Goal: Task Accomplishment & Management: Manage account settings

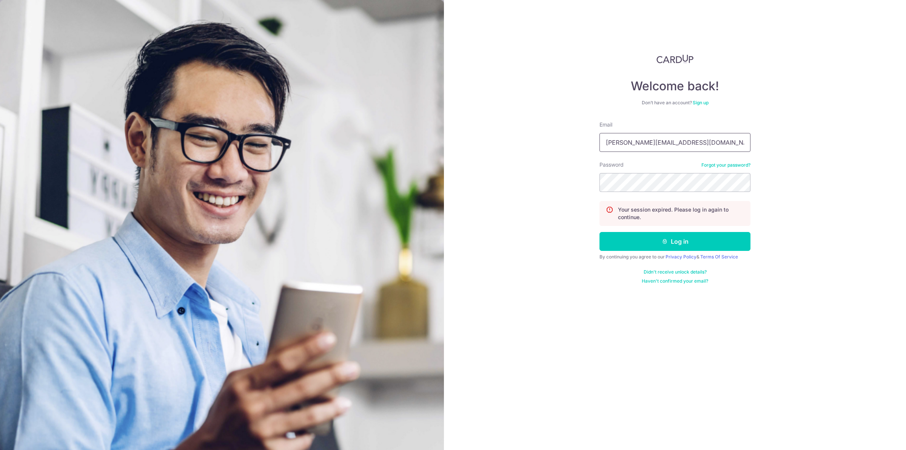
type input "[EMAIL_ADDRESS][DOMAIN_NAME]"
click at [673, 251] on form "Email brianchungcp@gmail.com Password Forgot your password? Your session expire…" at bounding box center [674, 202] width 151 height 163
click at [679, 241] on button "Log in" at bounding box center [674, 241] width 151 height 19
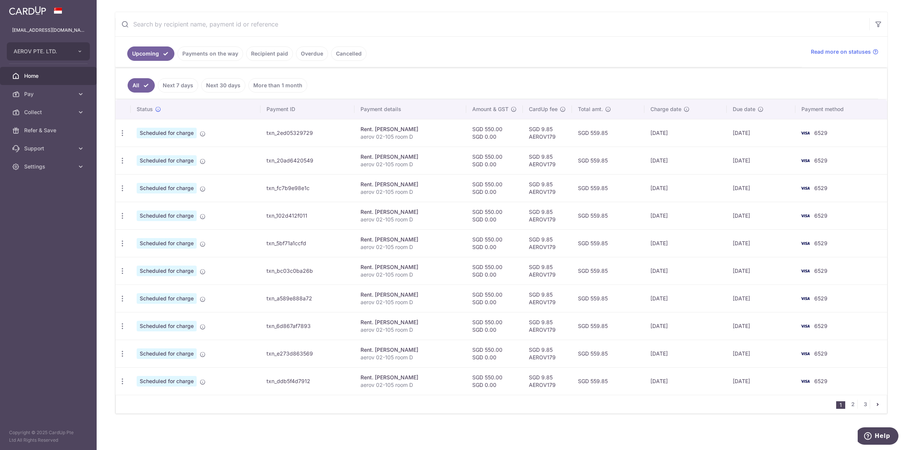
scroll to position [136, 0]
